Goal: Task Accomplishment & Management: Manage account settings

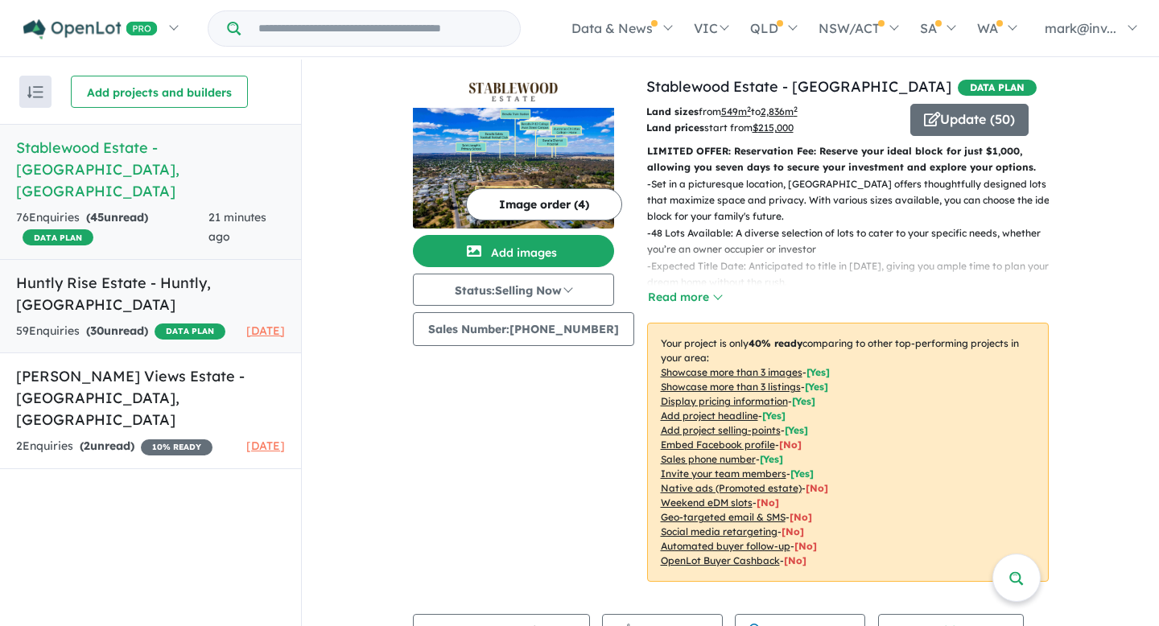
scroll to position [518, 0]
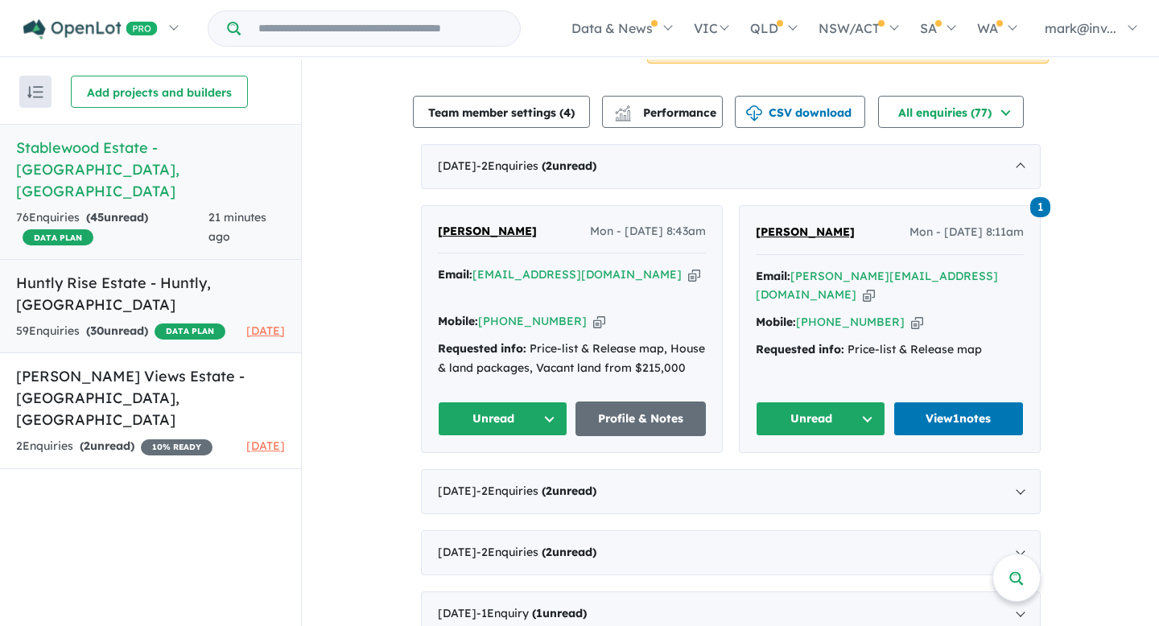
click at [89, 272] on h5 "Huntly Rise Estate - Huntly , VIC" at bounding box center [150, 293] width 269 height 43
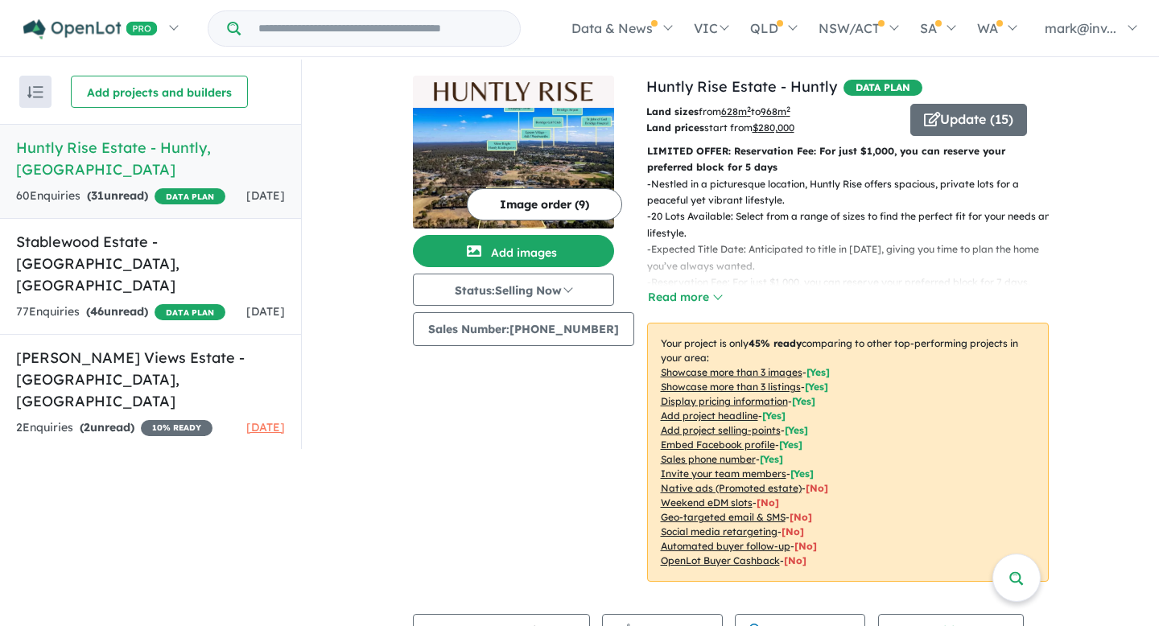
click at [126, 148] on h5 "Huntly Rise Estate - [GEOGRAPHIC_DATA] , [GEOGRAPHIC_DATA]" at bounding box center [150, 158] width 269 height 43
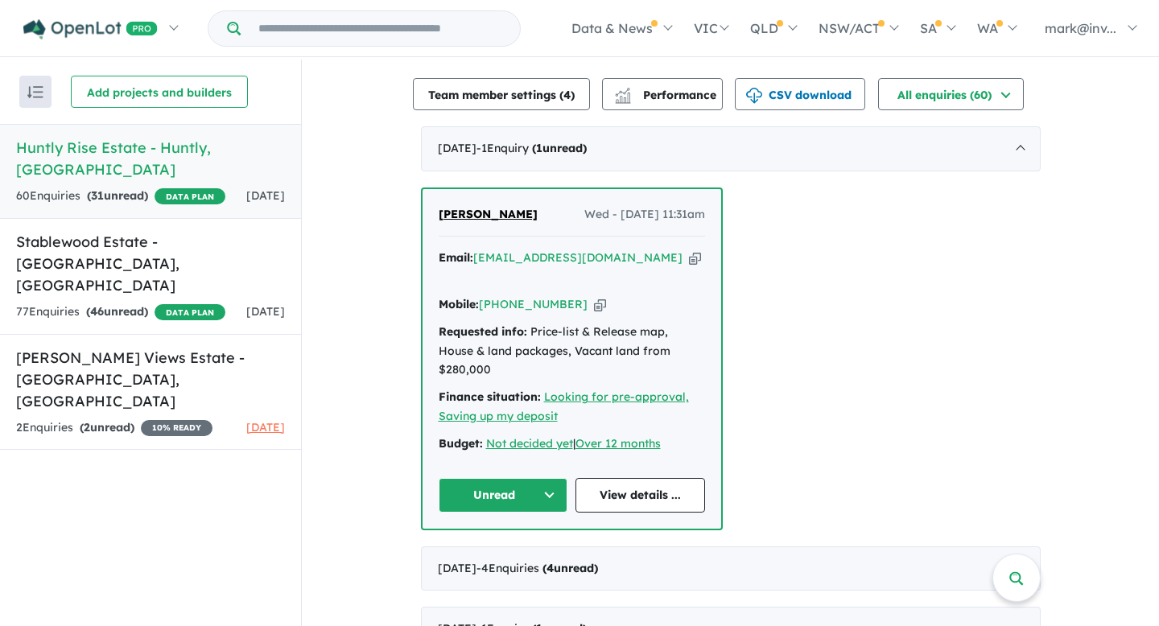
scroll to position [531, 0]
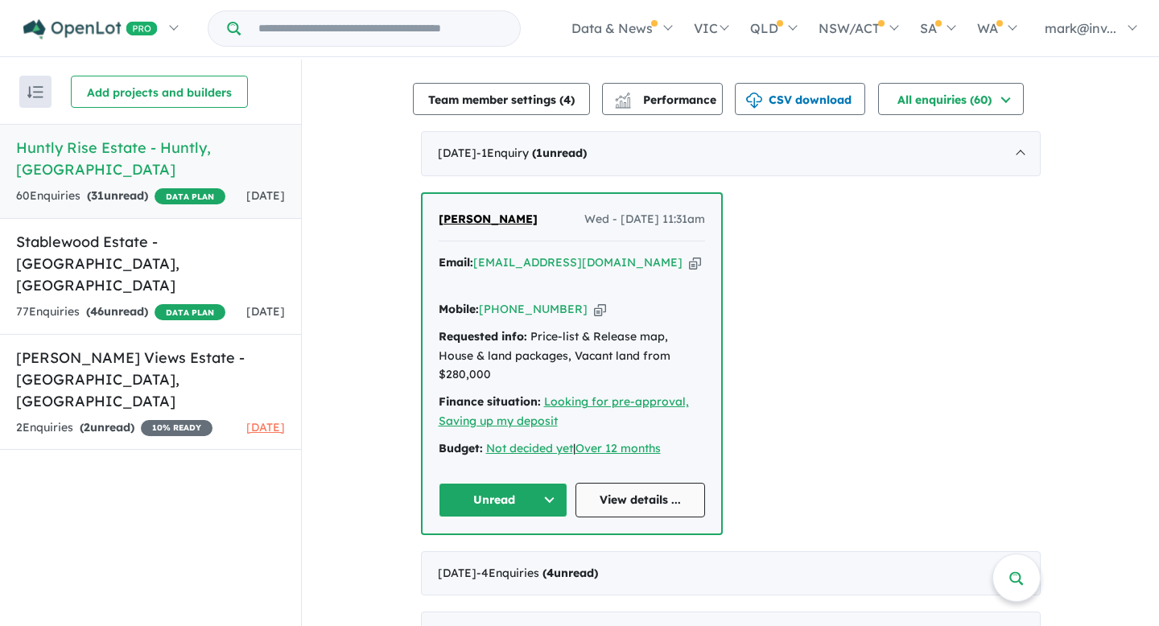
click at [629, 483] on link "View details ..." at bounding box center [641, 500] width 130 height 35
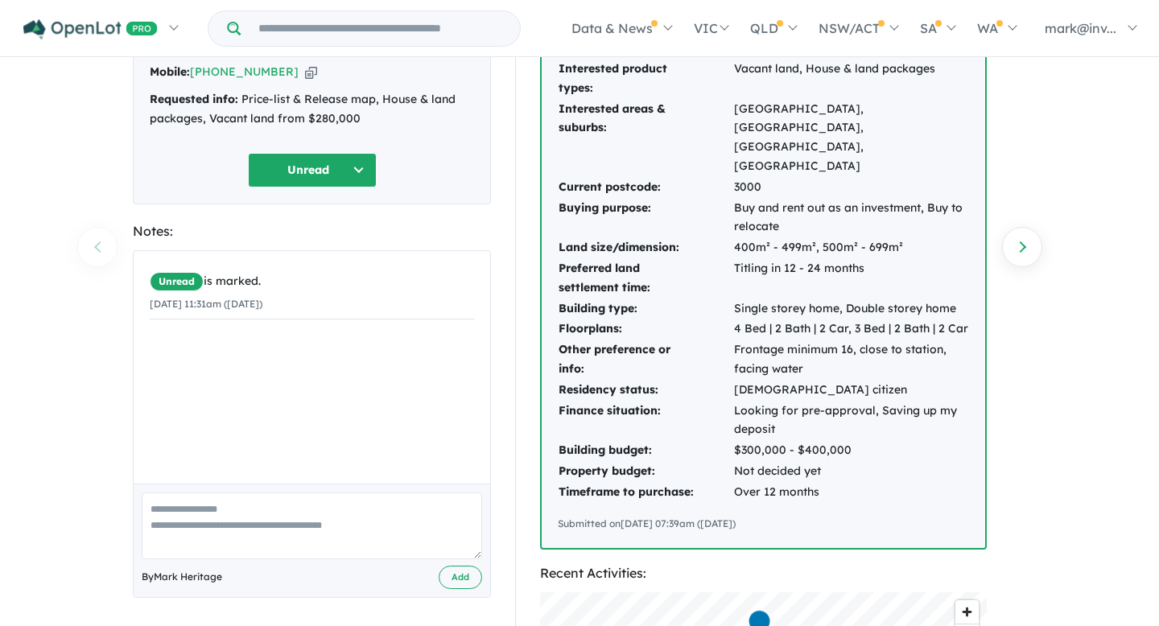
scroll to position [141, 0]
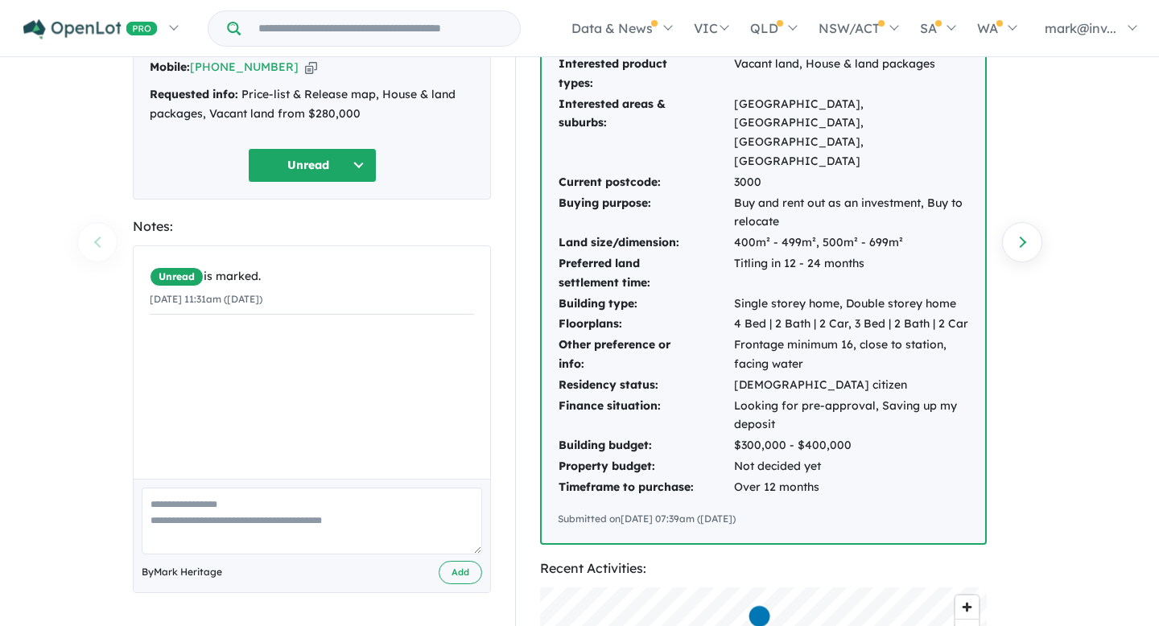
click at [204, 504] on textarea at bounding box center [312, 521] width 340 height 67
type textarea "**********"
click at [460, 571] on button "Add" at bounding box center [460, 572] width 43 height 23
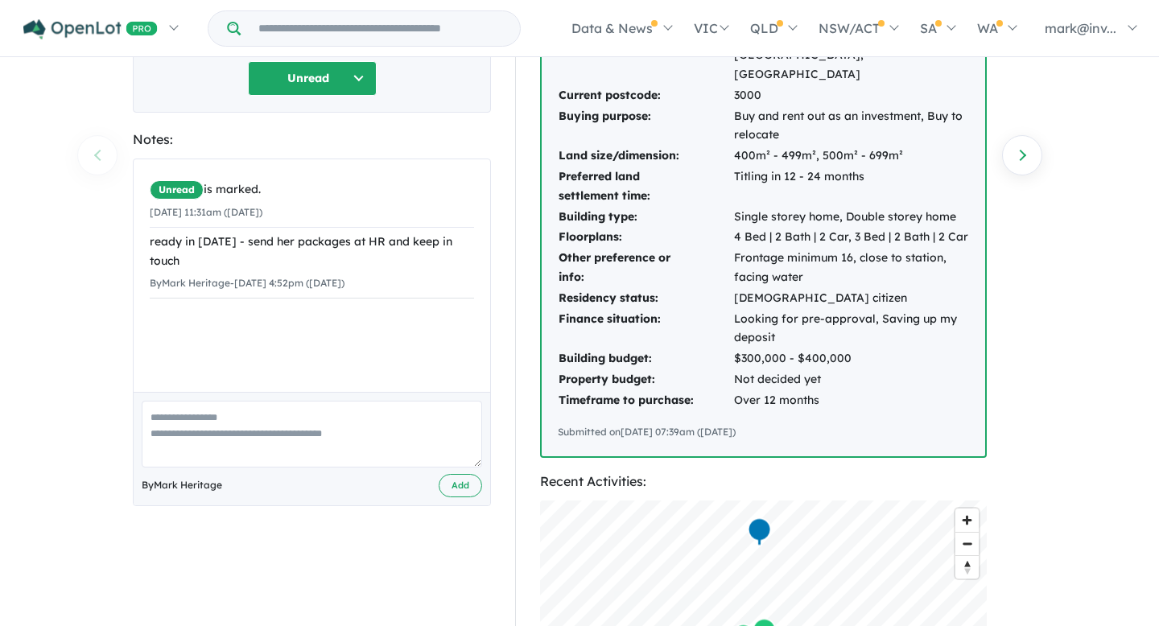
scroll to position [0, 0]
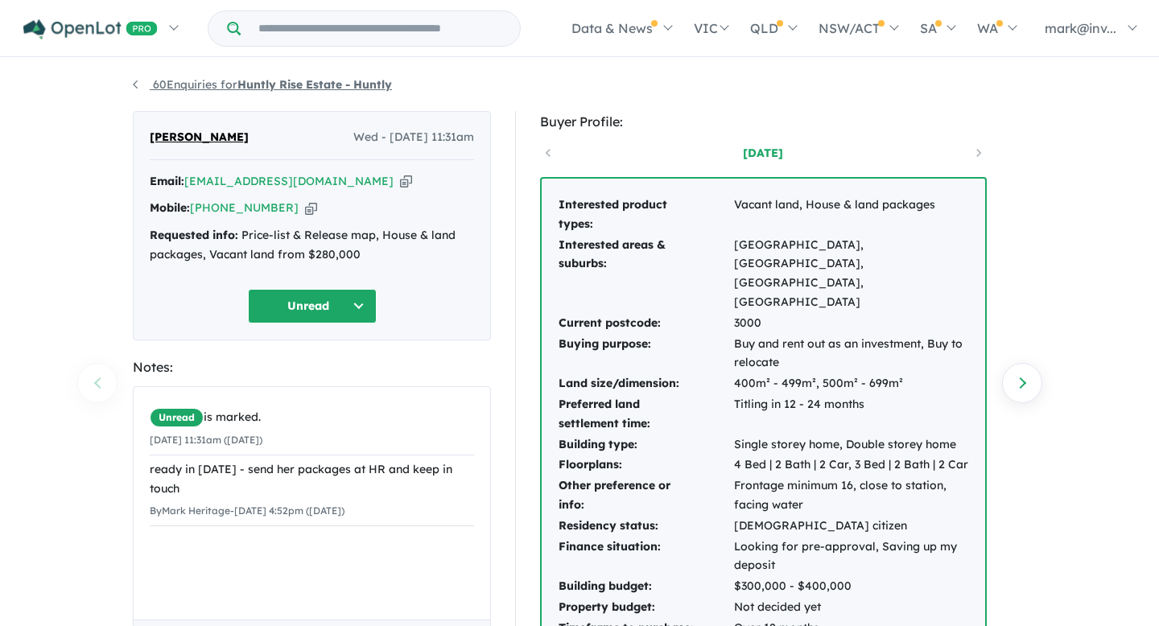
click at [135, 86] on link "60 Enquiries for Huntly Rise Estate - [GEOGRAPHIC_DATA]" at bounding box center [262, 84] width 259 height 14
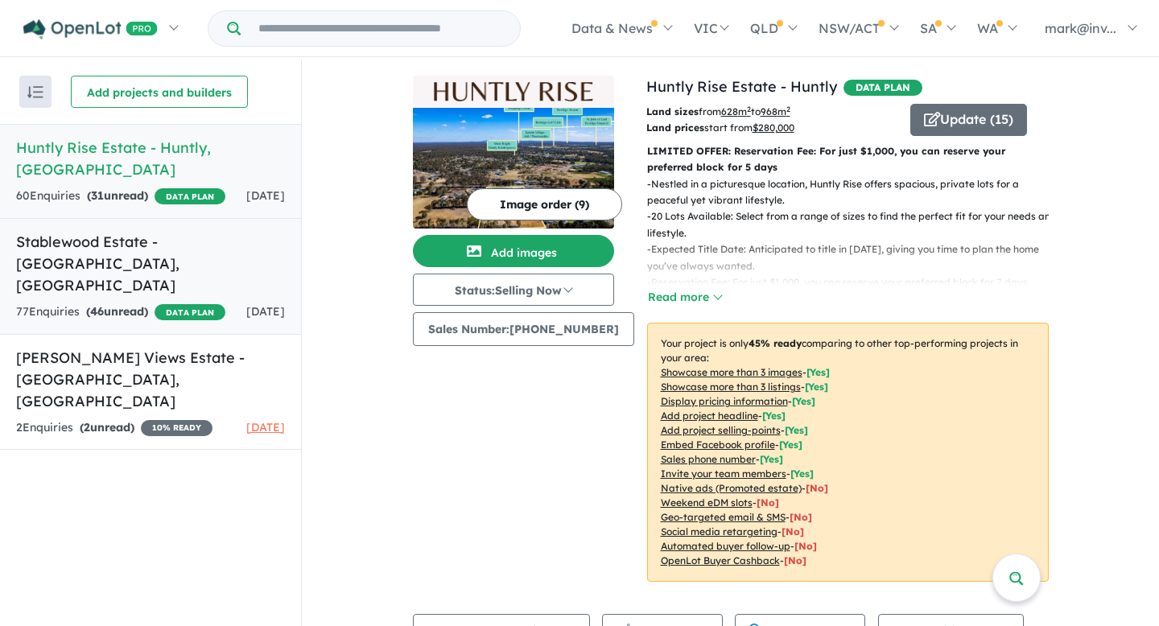
click at [123, 231] on h5 "Stablewood Estate - [GEOGRAPHIC_DATA] , [GEOGRAPHIC_DATA]" at bounding box center [150, 263] width 269 height 65
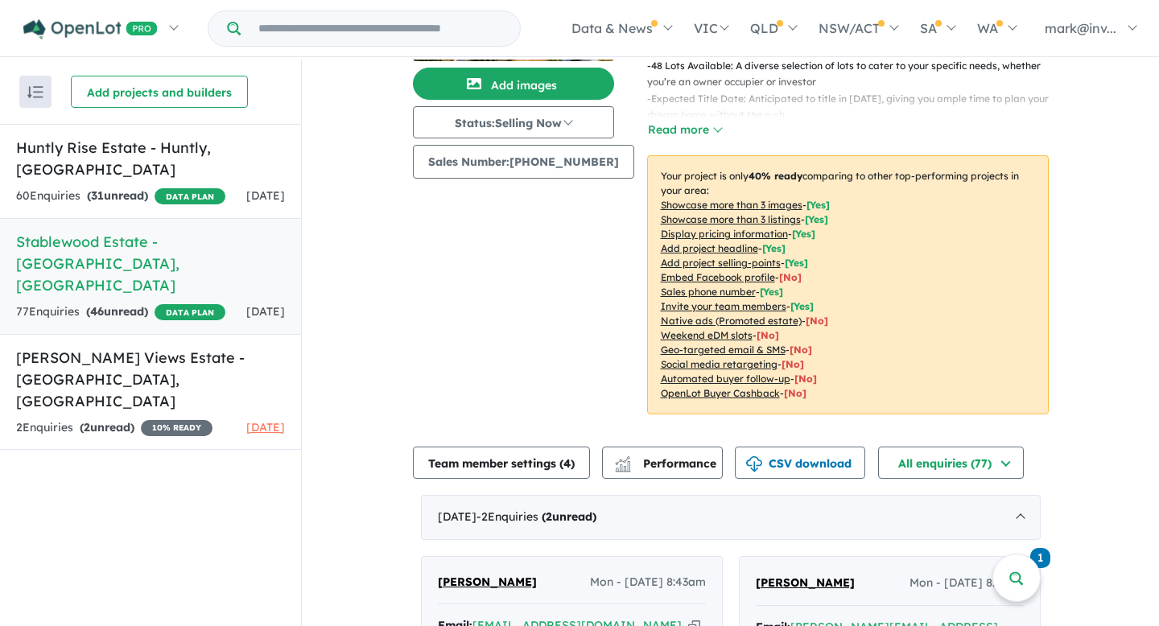
scroll to position [42, 0]
